Goal: Information Seeking & Learning: Learn about a topic

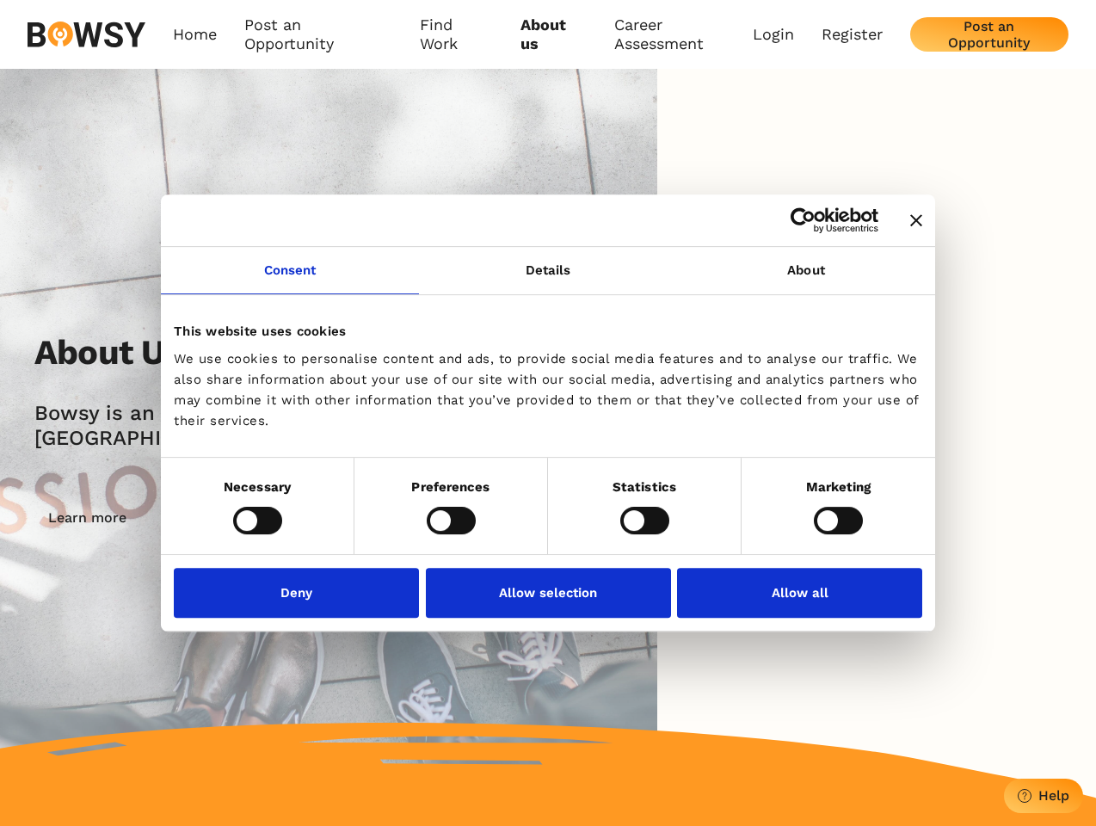
click at [911, 221] on icon "Close banner" at bounding box center [917, 220] width 12 height 12
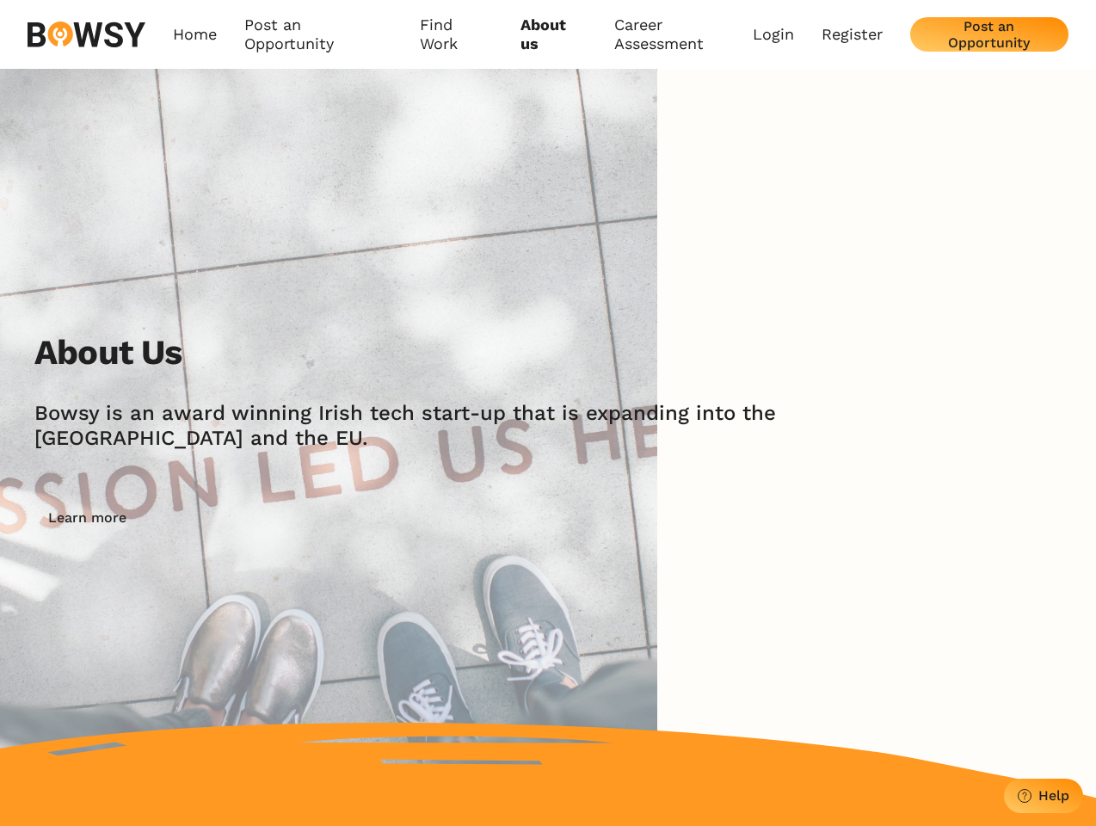
click at [290, 281] on link "Consent" at bounding box center [290, 270] width 258 height 47
click at [548, 281] on img at bounding box center [329, 434] width 658 height 730
click at [806, 281] on div "About Us [PERSON_NAME] is an award winning Irish tech start-up that is expandin…" at bounding box center [548, 434] width 1096 height 730
click at [257, 520] on div "About Us [PERSON_NAME] is an award winning Irish tech start-up that is expandin…" at bounding box center [565, 433] width 1062 height 203
click at [451, 520] on div "About Us [PERSON_NAME] is an award winning Irish tech start-up that is expandin…" at bounding box center [565, 433] width 1062 height 203
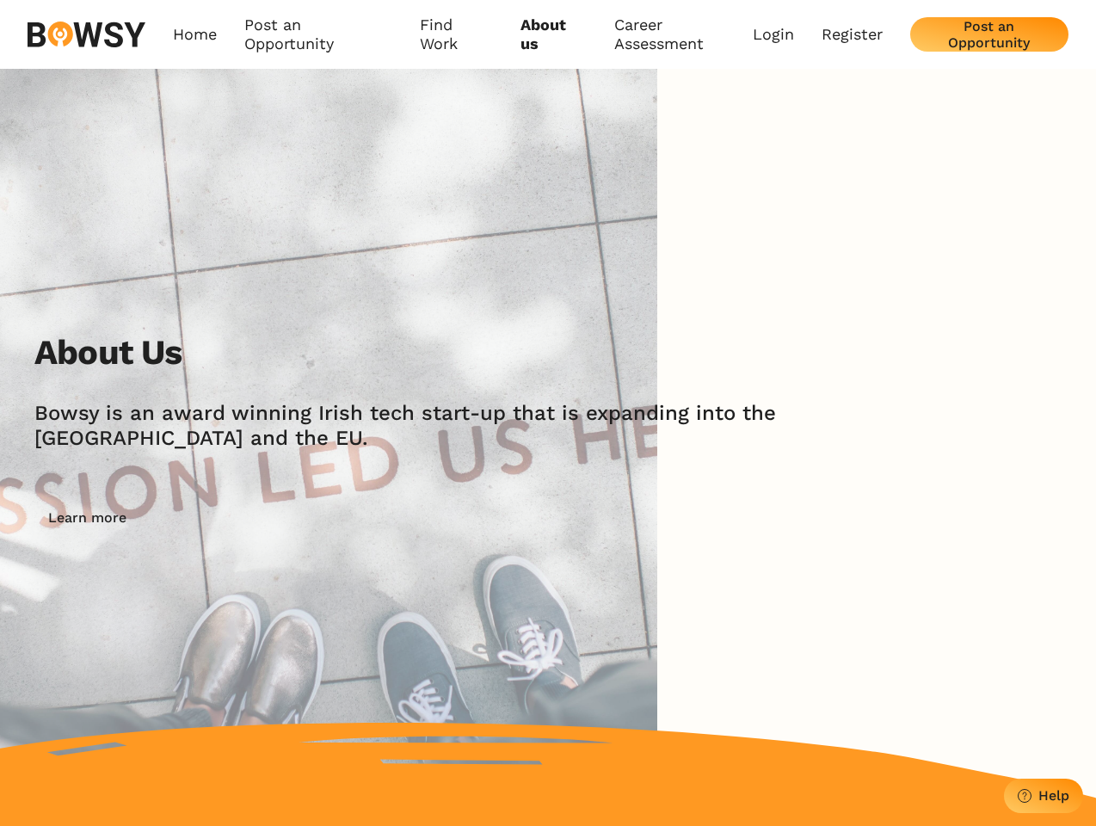
click at [645, 520] on div "About Us [PERSON_NAME] is an award winning Irish tech start-up that is expandin…" at bounding box center [565, 433] width 1062 height 203
click at [838, 520] on div "About Us [PERSON_NAME] is an award winning Irish tech start-up that is expandin…" at bounding box center [565, 433] width 1062 height 203
click at [301, 592] on img at bounding box center [329, 434] width 658 height 730
click at [548, 592] on img at bounding box center [329, 434] width 658 height 730
